Goal: Navigation & Orientation: Find specific page/section

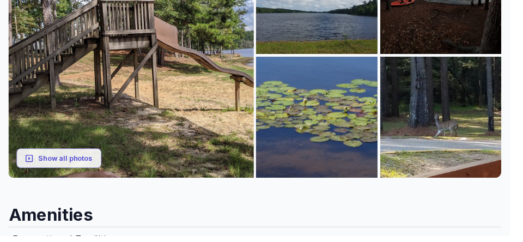
scroll to position [220, 0]
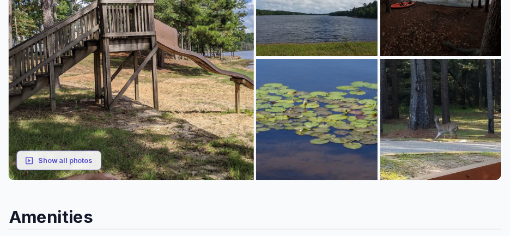
click at [54, 170] on button "Show all photos" at bounding box center [60, 165] width 87 height 20
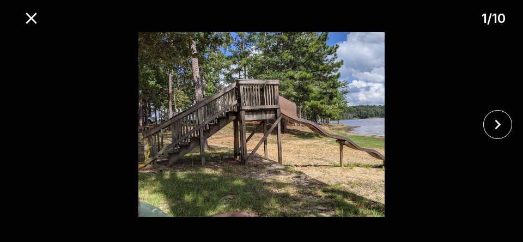
click at [501, 124] on icon "close" at bounding box center [497, 124] width 19 height 19
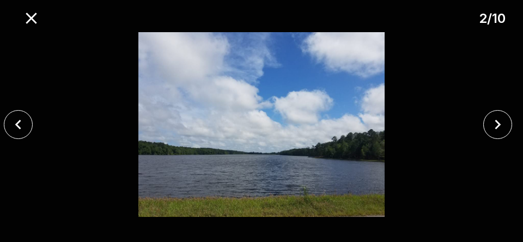
click at [502, 123] on icon "close" at bounding box center [497, 124] width 19 height 19
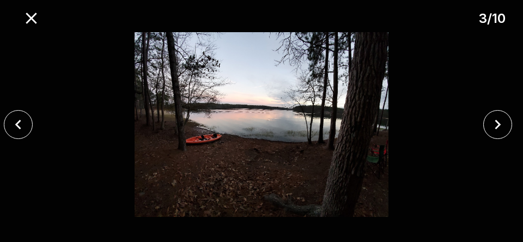
click at [501, 127] on icon "close" at bounding box center [497, 124] width 19 height 19
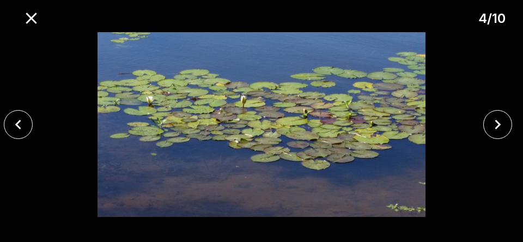
click at [503, 122] on icon "close" at bounding box center [497, 124] width 19 height 19
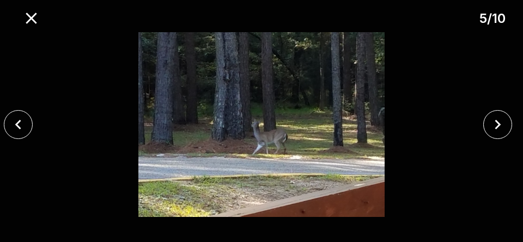
click at [502, 128] on icon "close" at bounding box center [497, 124] width 19 height 19
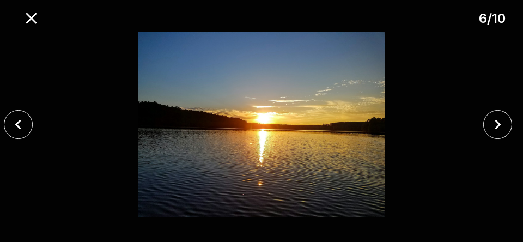
click at [507, 121] on icon "close" at bounding box center [497, 124] width 19 height 19
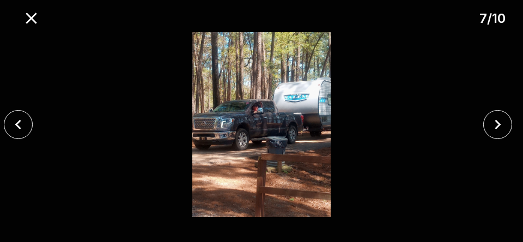
click at [504, 124] on icon "close" at bounding box center [497, 124] width 19 height 19
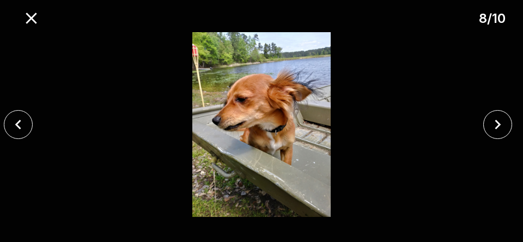
click at [508, 121] on button "close" at bounding box center [497, 124] width 29 height 29
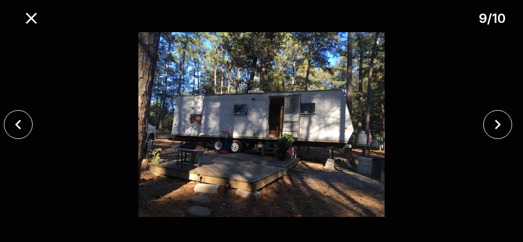
click at [502, 123] on icon "close" at bounding box center [497, 124] width 19 height 19
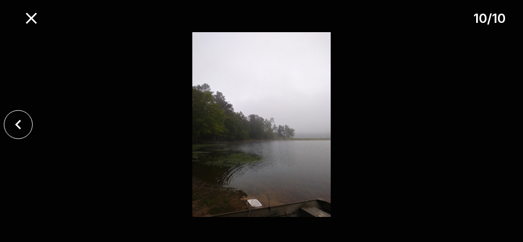
click at [16, 125] on icon "close" at bounding box center [18, 124] width 19 height 19
